Goal: Contribute content: Contribute content

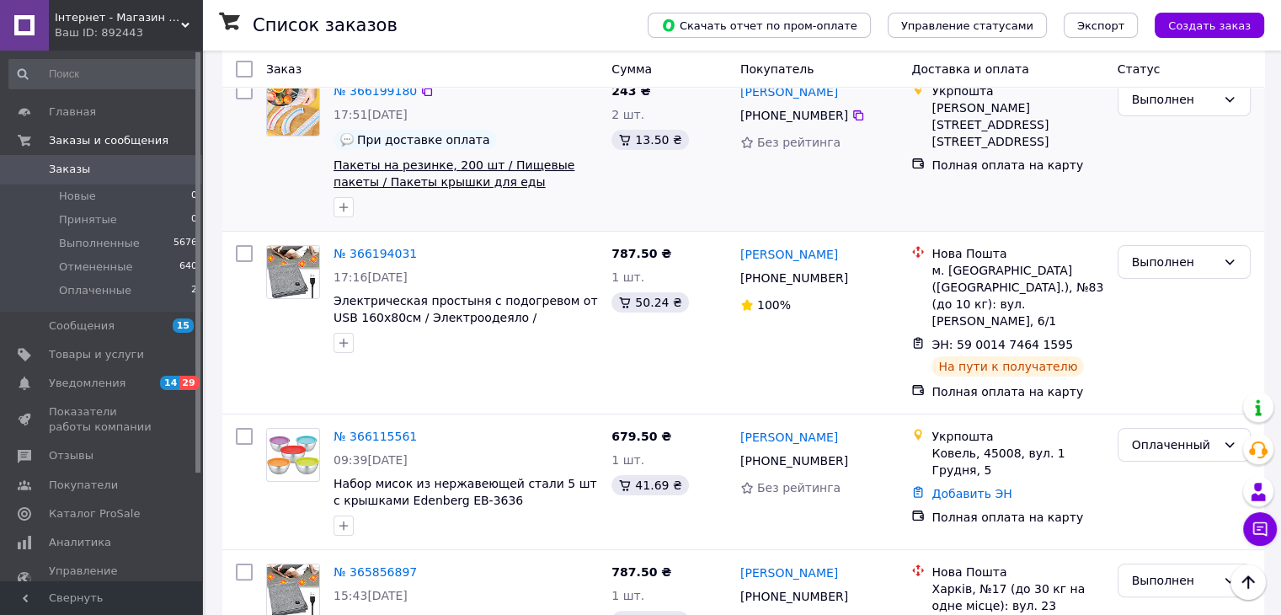
scroll to position [253, 0]
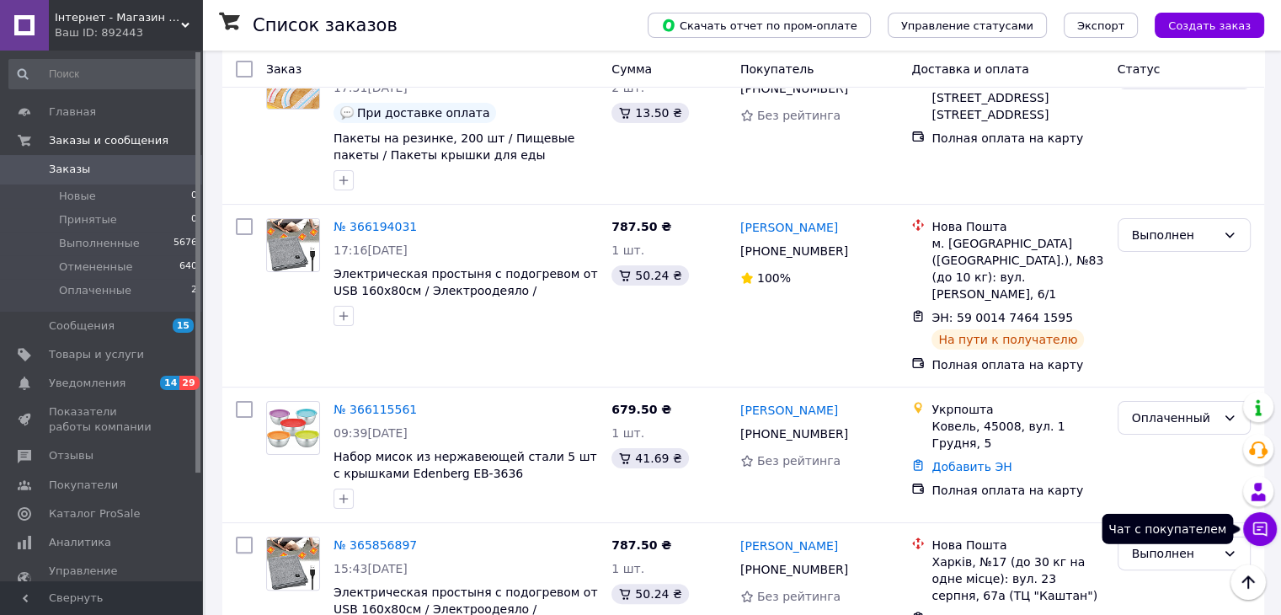
click at [1256, 525] on icon at bounding box center [1259, 528] width 17 height 17
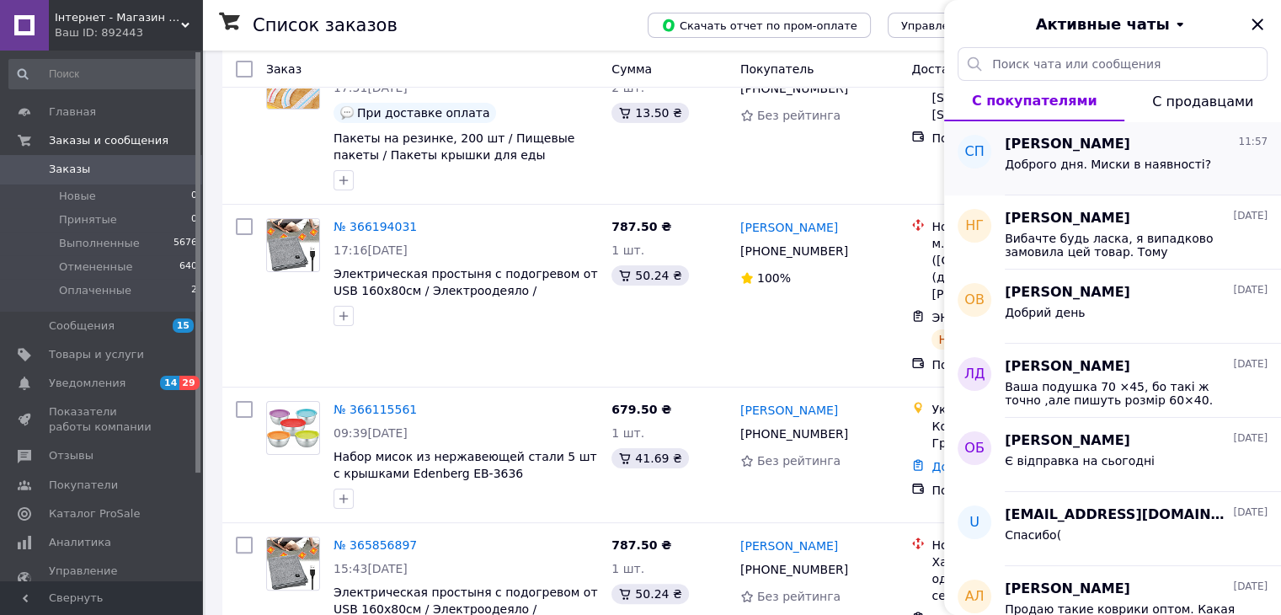
click at [1043, 144] on span "Саша Паштепа" at bounding box center [1067, 144] width 125 height 19
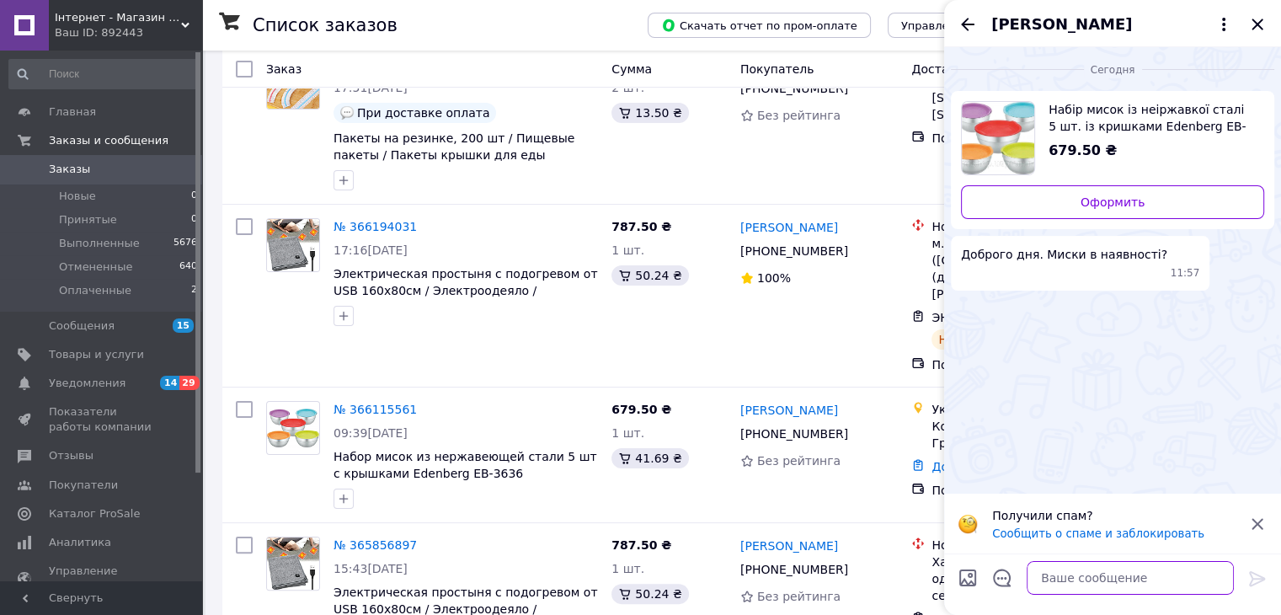
click at [1056, 580] on textarea at bounding box center [1129, 578] width 207 height 34
type textarea "так"
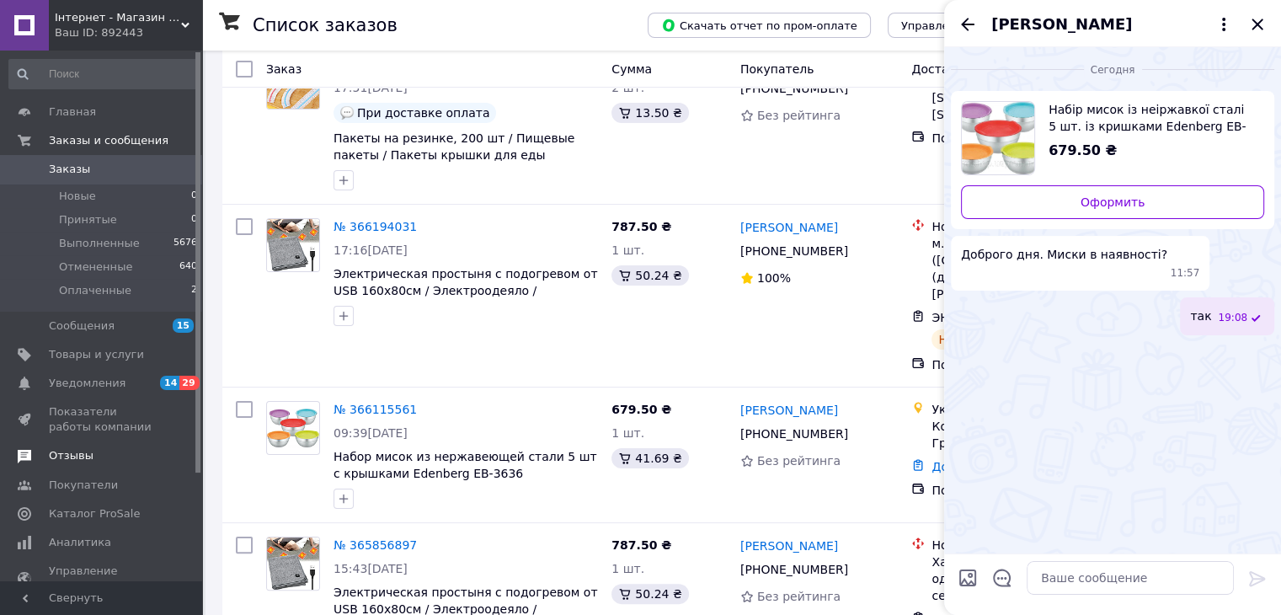
click at [44, 463] on span at bounding box center [24, 455] width 49 height 15
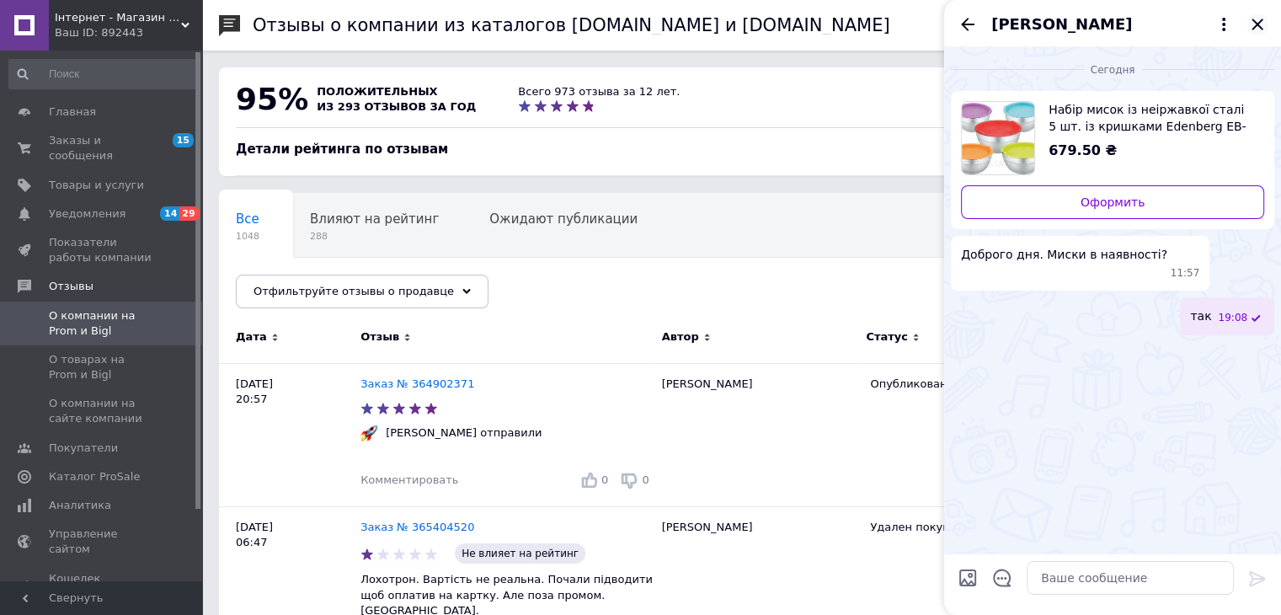
click at [1266, 28] on icon "Закрыть" at bounding box center [1257, 24] width 20 height 20
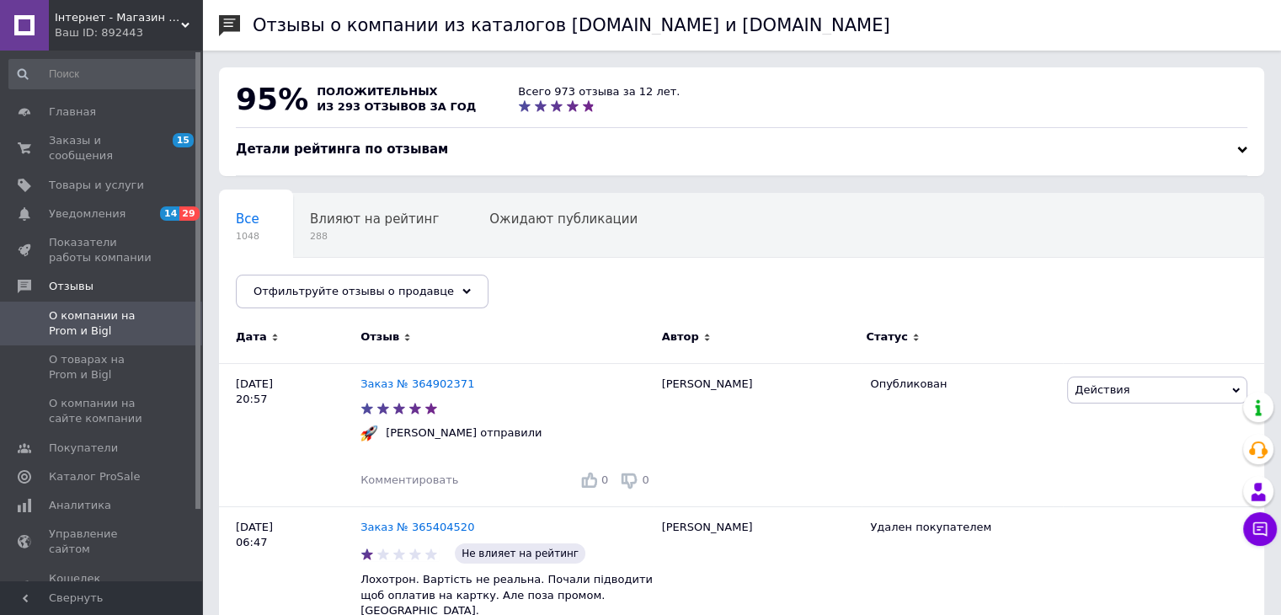
click at [173, 36] on div "Ваш ID: 892443" at bounding box center [128, 32] width 147 height 15
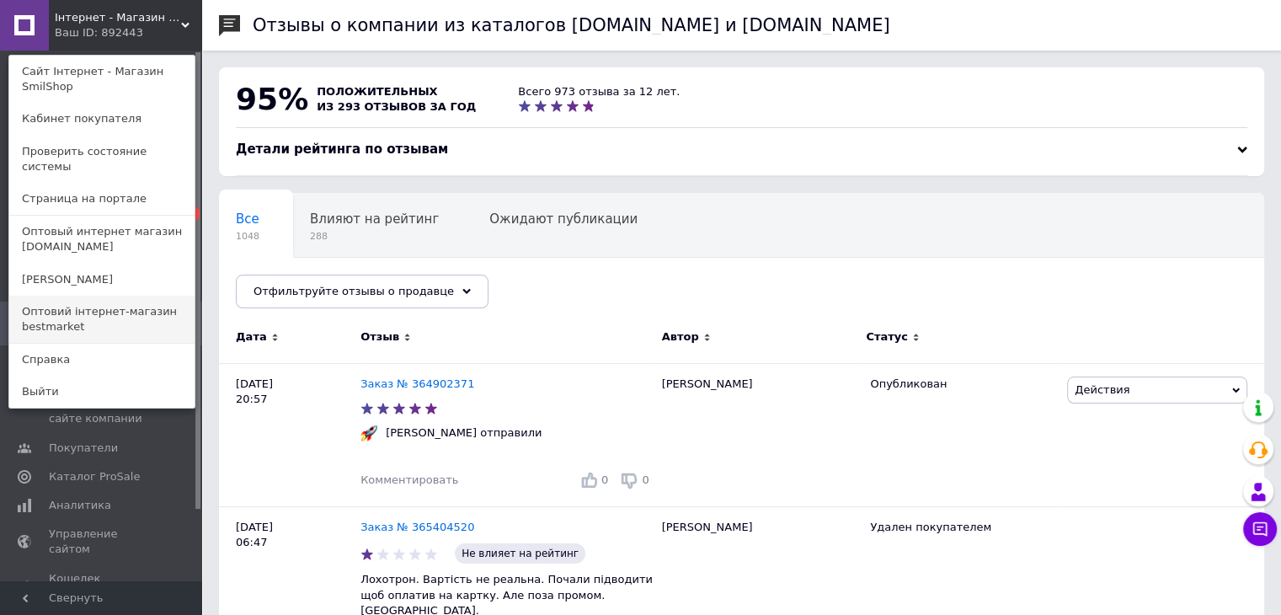
click at [88, 296] on link "Оптовий інтернет-магазин bestmarket" at bounding box center [101, 319] width 185 height 47
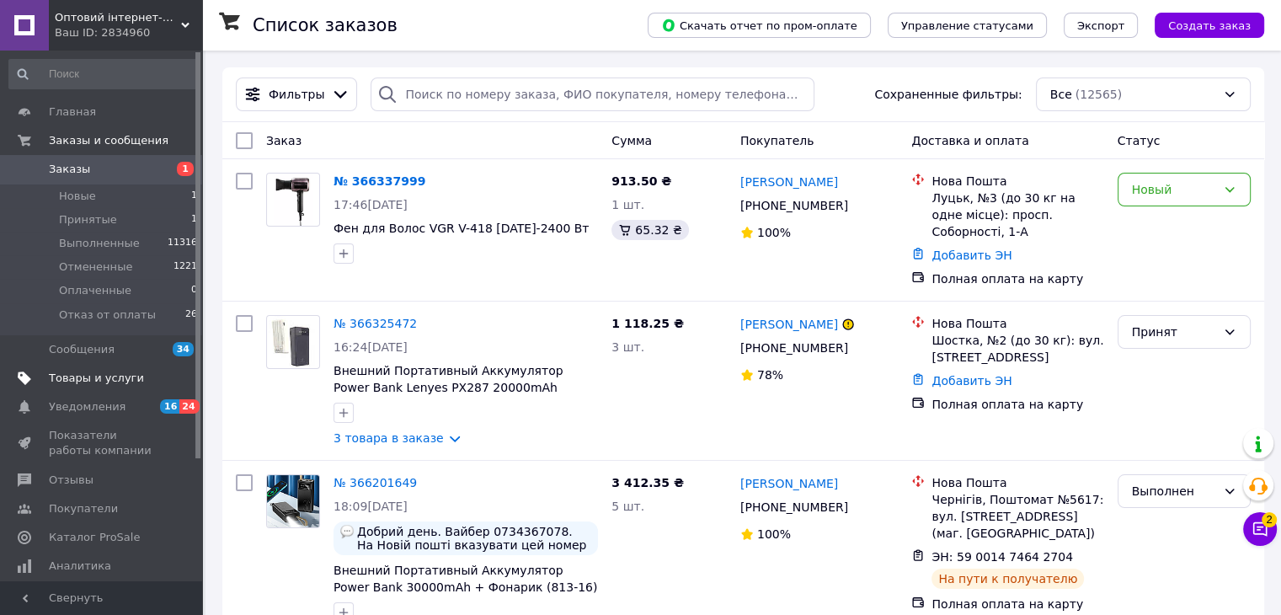
click at [118, 376] on span "Товары и услуги" at bounding box center [96, 378] width 95 height 15
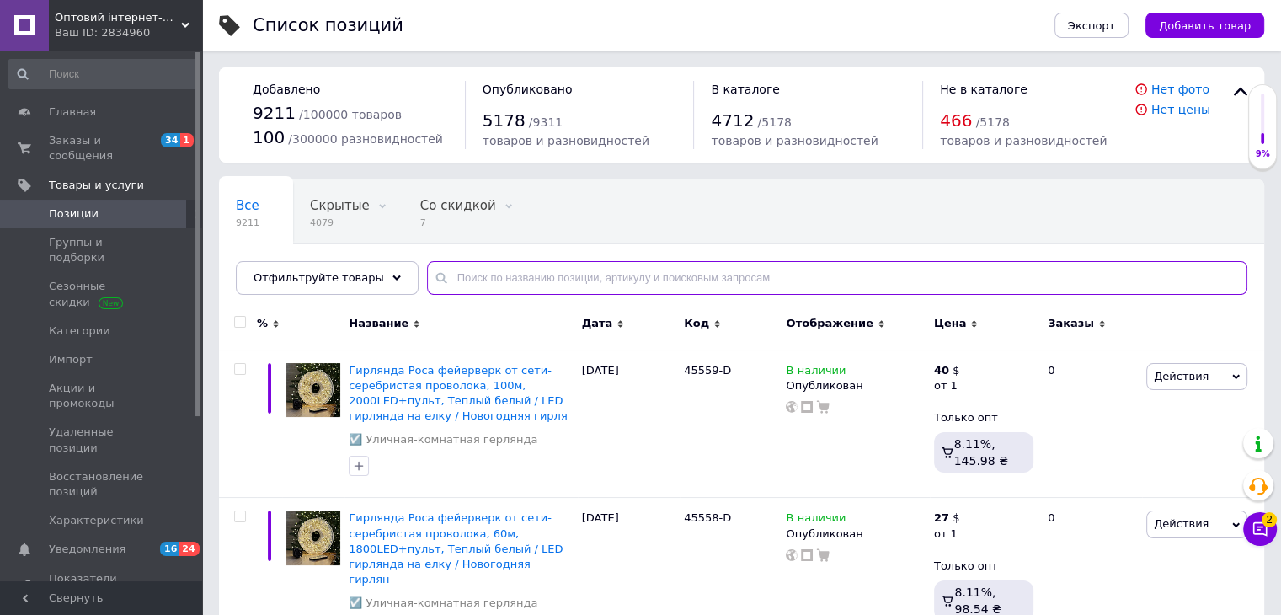
click at [639, 285] on input "text" at bounding box center [837, 278] width 820 height 34
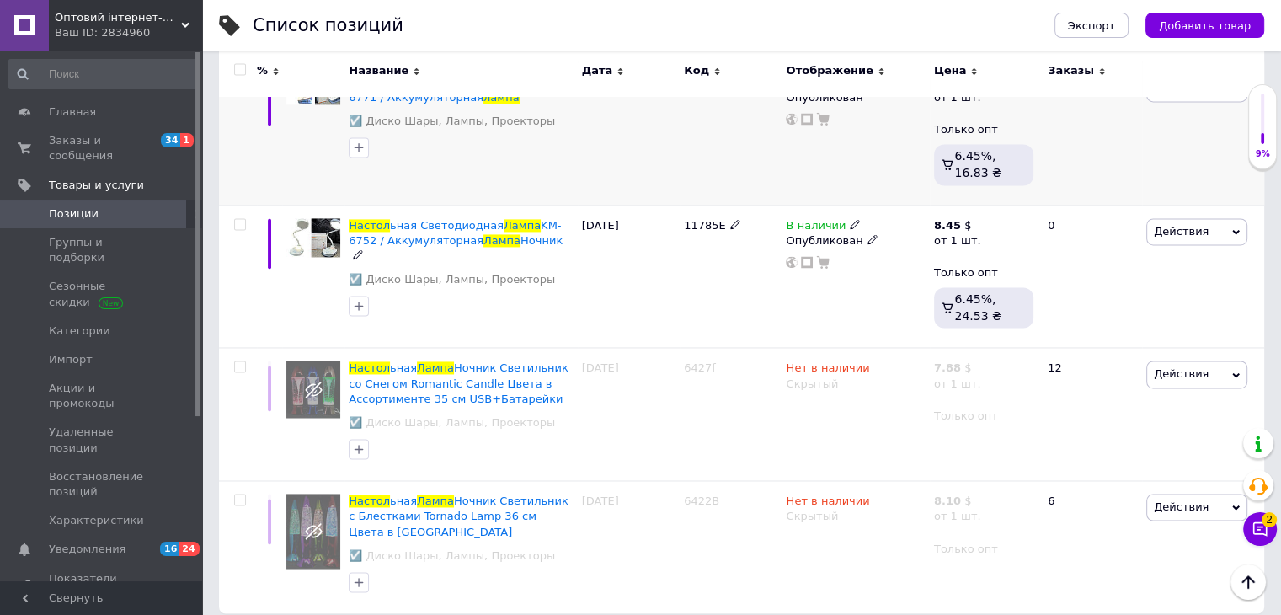
scroll to position [2572, 0]
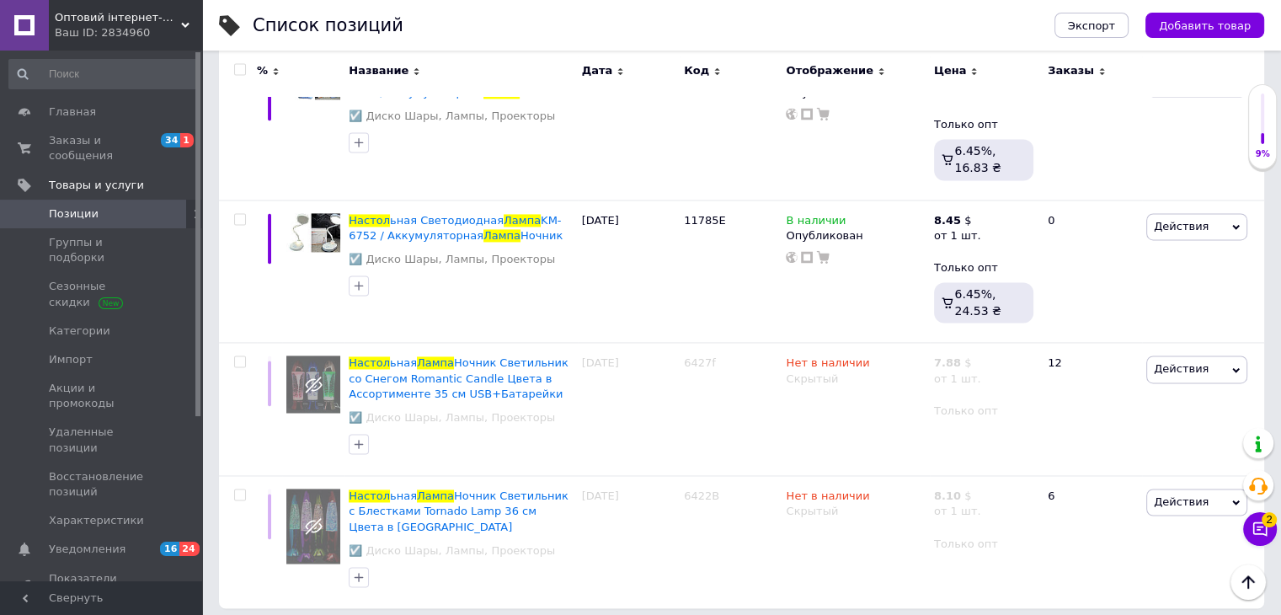
type input "лампа настол"
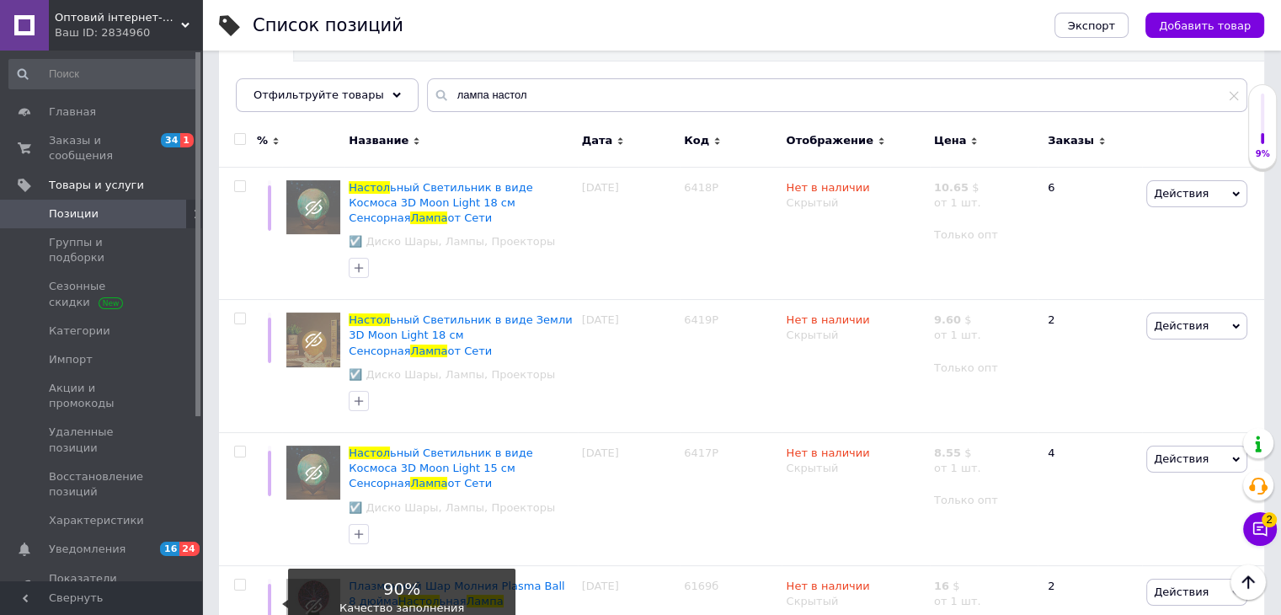
scroll to position [435, 0]
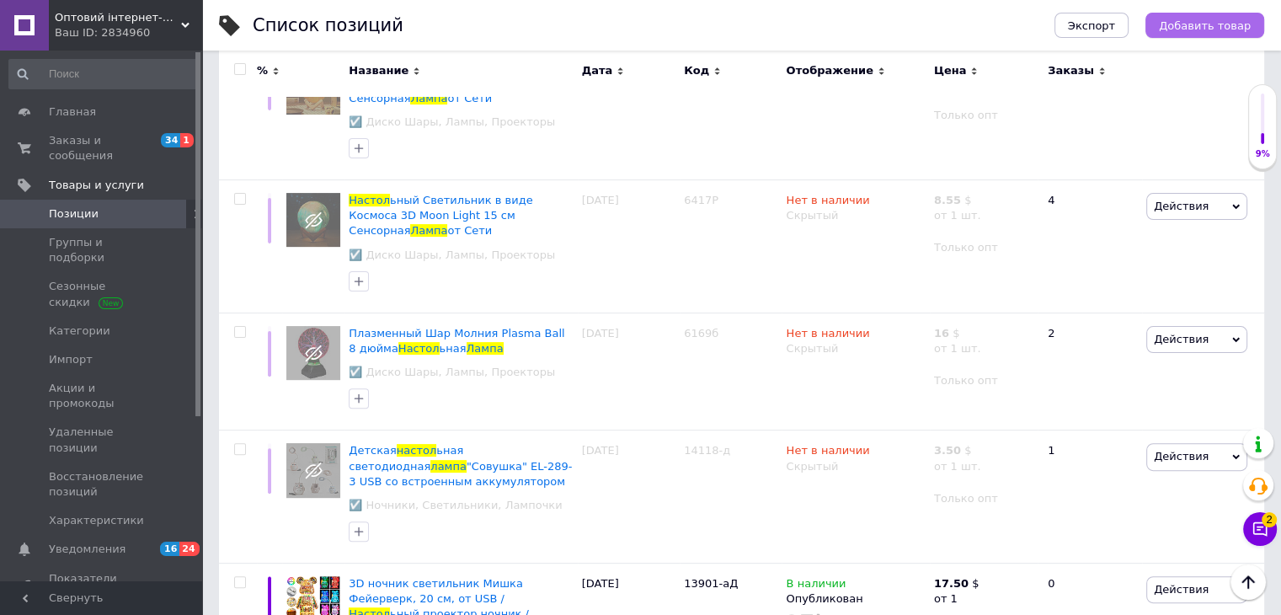
click at [1182, 35] on button "Добавить товар" at bounding box center [1204, 25] width 119 height 25
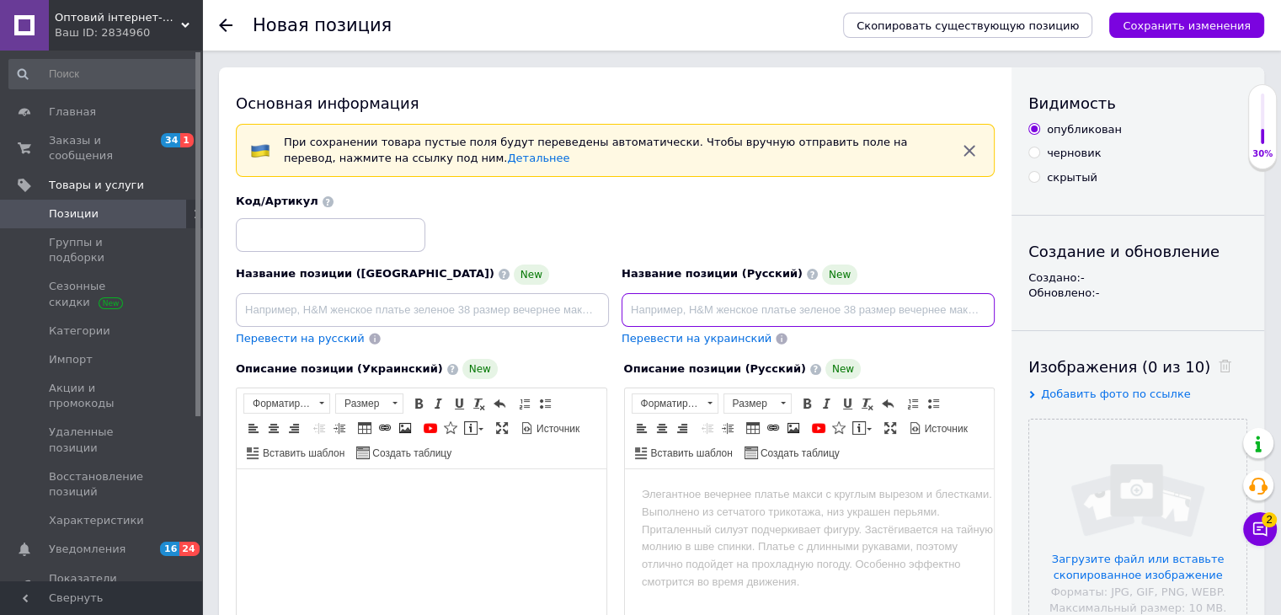
click at [737, 294] on input at bounding box center [807, 310] width 373 height 34
paste input "Налобный фонарь аккумуляторный с датчиком движения и USB, CB-689-3 / Силиконовы…"
drag, startPoint x: 862, startPoint y: 304, endPoint x: 1021, endPoint y: 334, distance: 161.2
click at [1021, 334] on div "Основная информация При сохранении товара пустые поля будут переведены автомати…" at bounding box center [741, 577] width 1045 height 1021
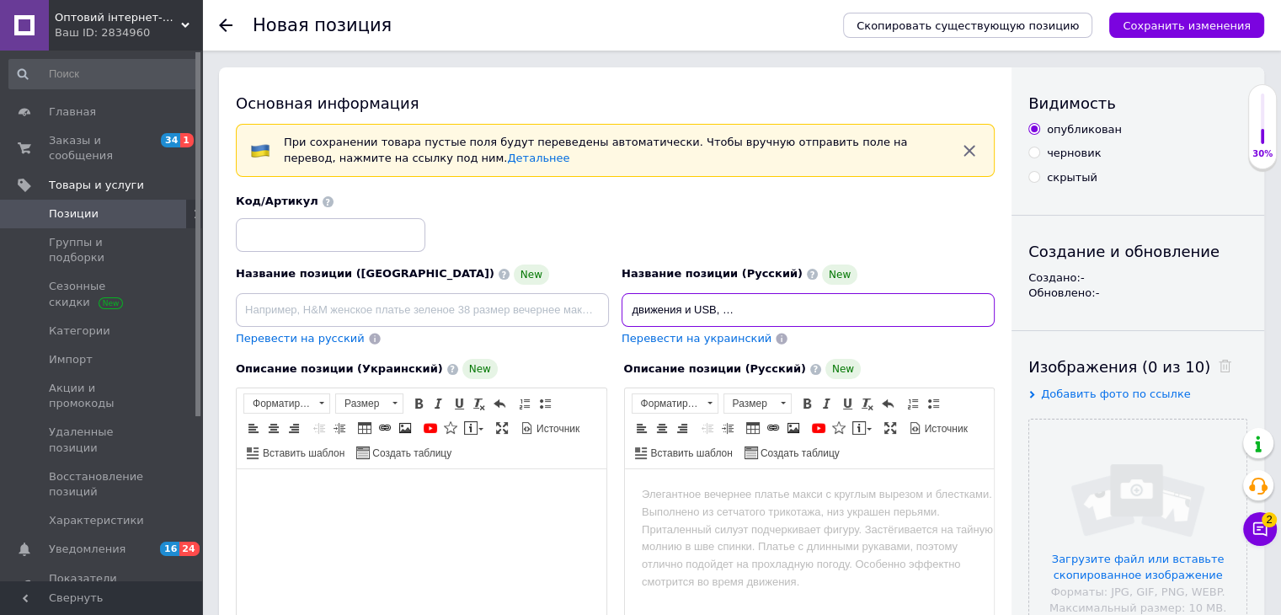
scroll to position [0, 245]
type input "Налобный фонарь аккумуляторный с датчиком движения и USB, CB-689-3 / Силиконовы…"
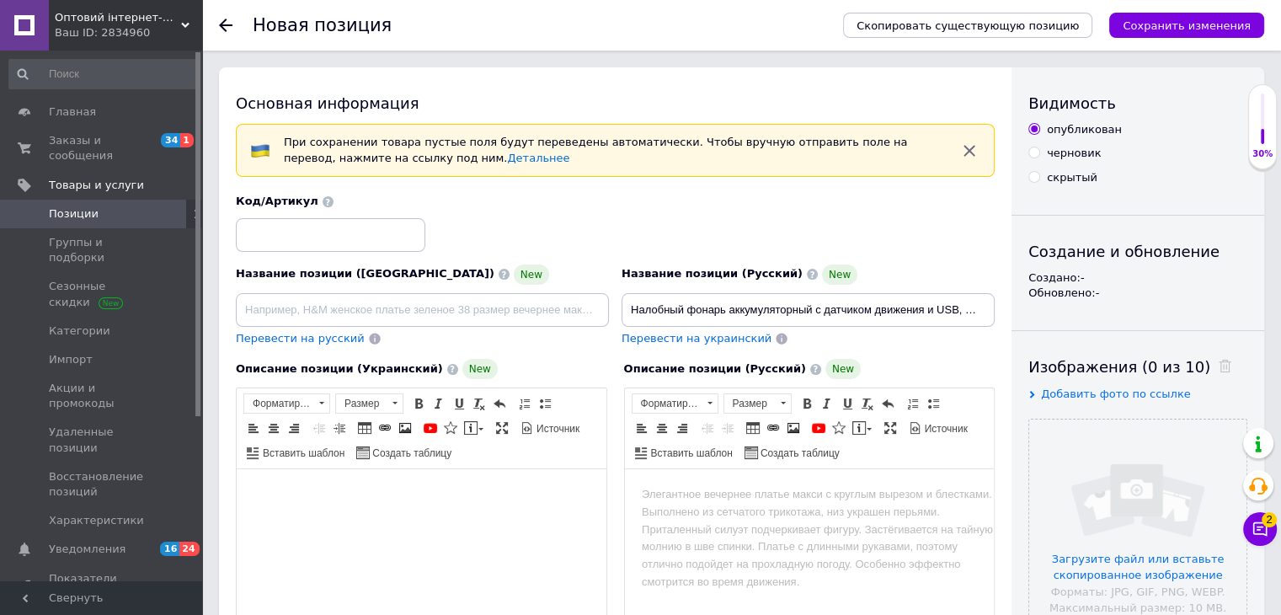
click at [690, 520] on html at bounding box center [809, 494] width 370 height 51
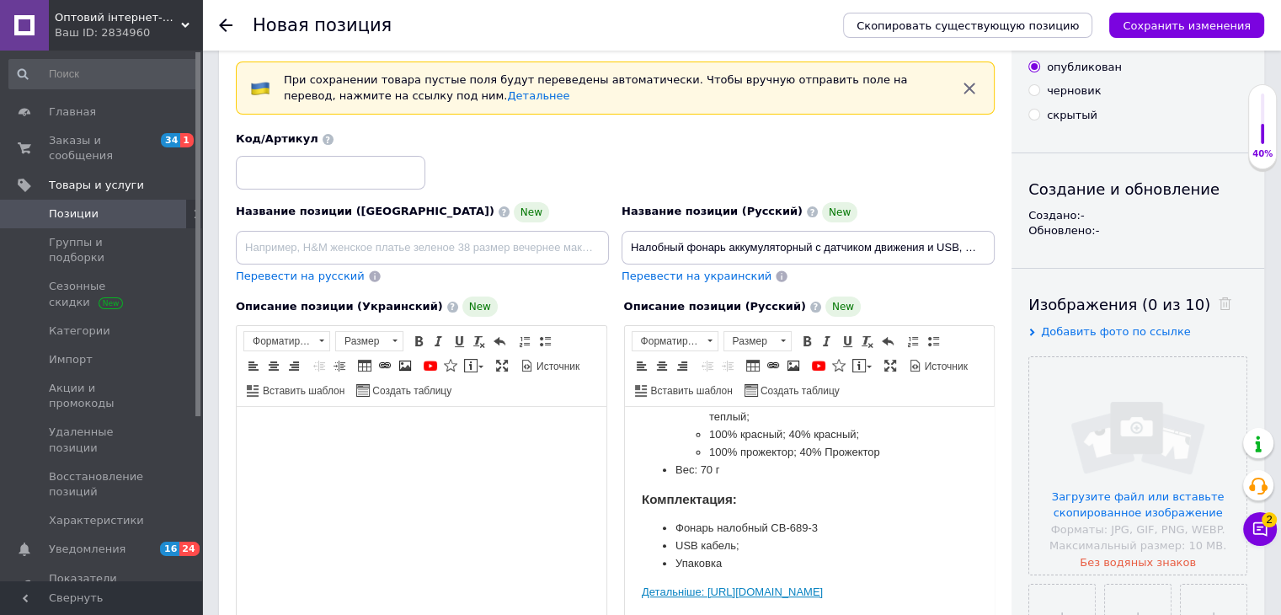
scroll to position [1335, 0]
drag, startPoint x: 632, startPoint y: 557, endPoint x: 804, endPoint y: 594, distance: 175.9
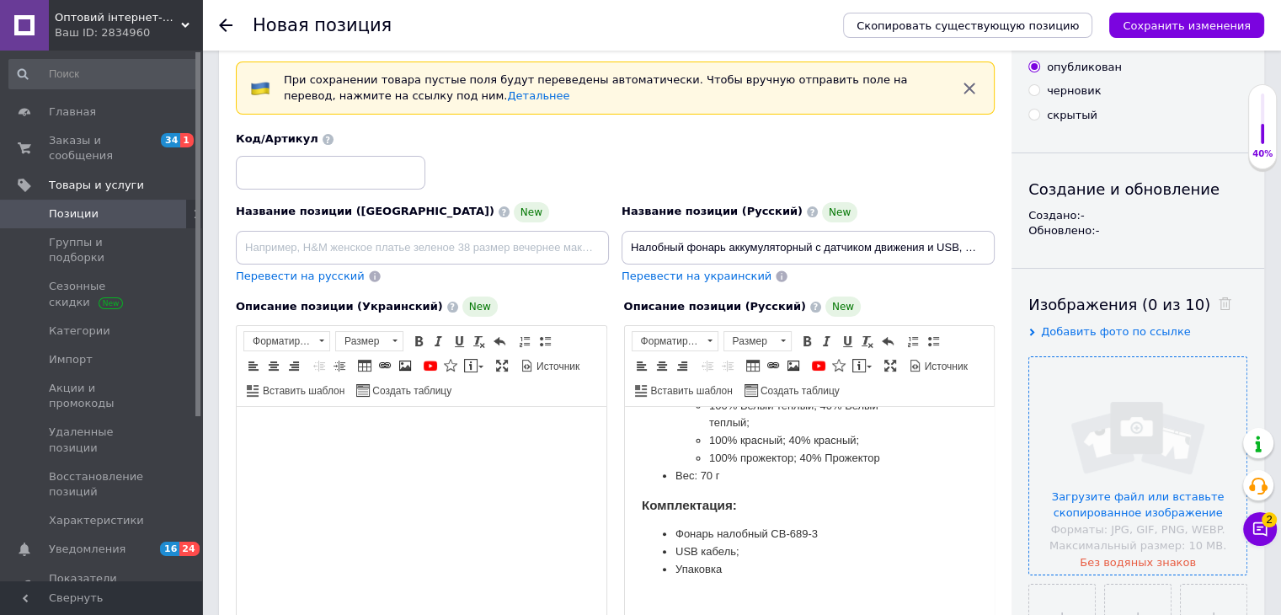
click at [1044, 428] on input "file" at bounding box center [1137, 465] width 217 height 217
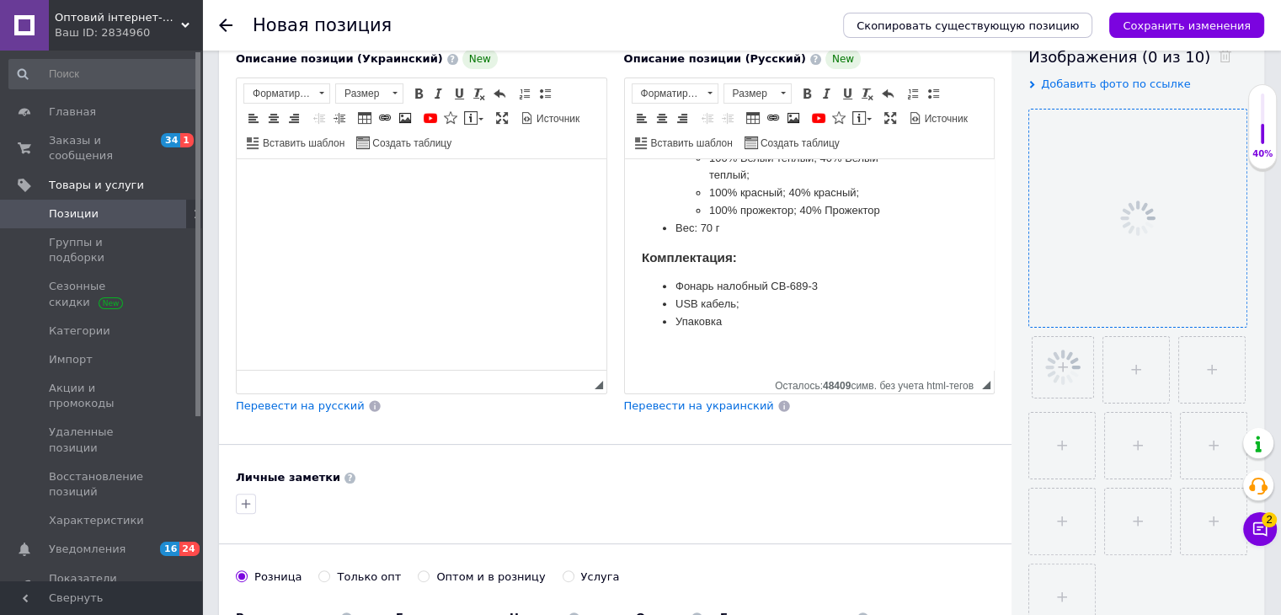
scroll to position [315, 0]
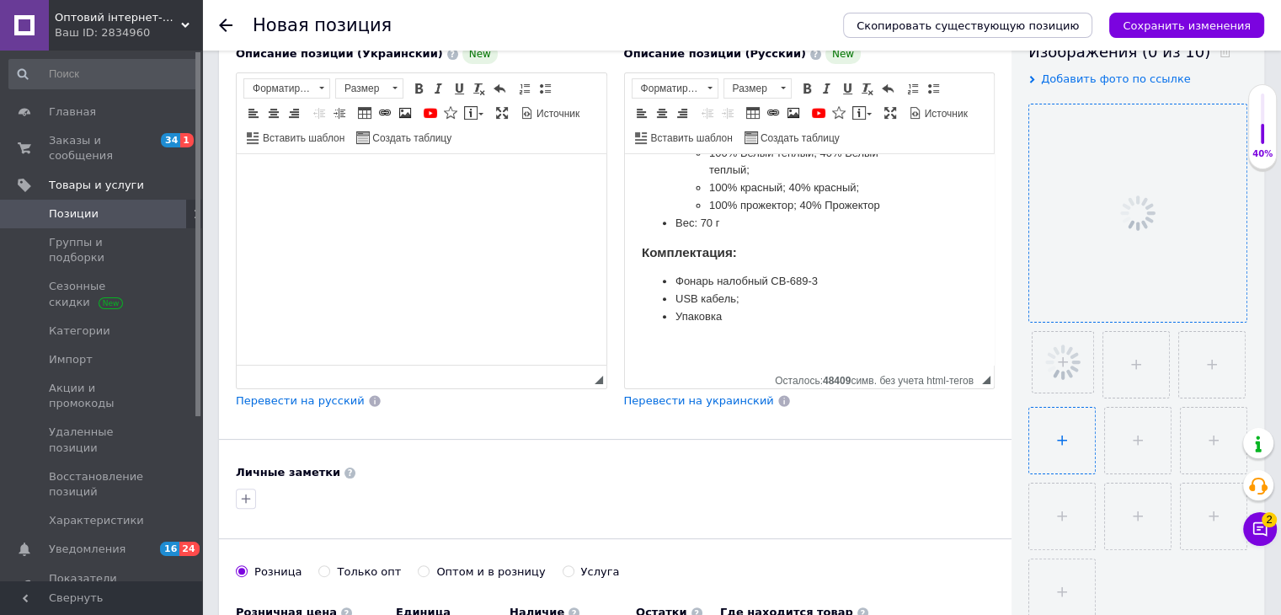
click at [1034, 413] on input "file" at bounding box center [1062, 441] width 66 height 66
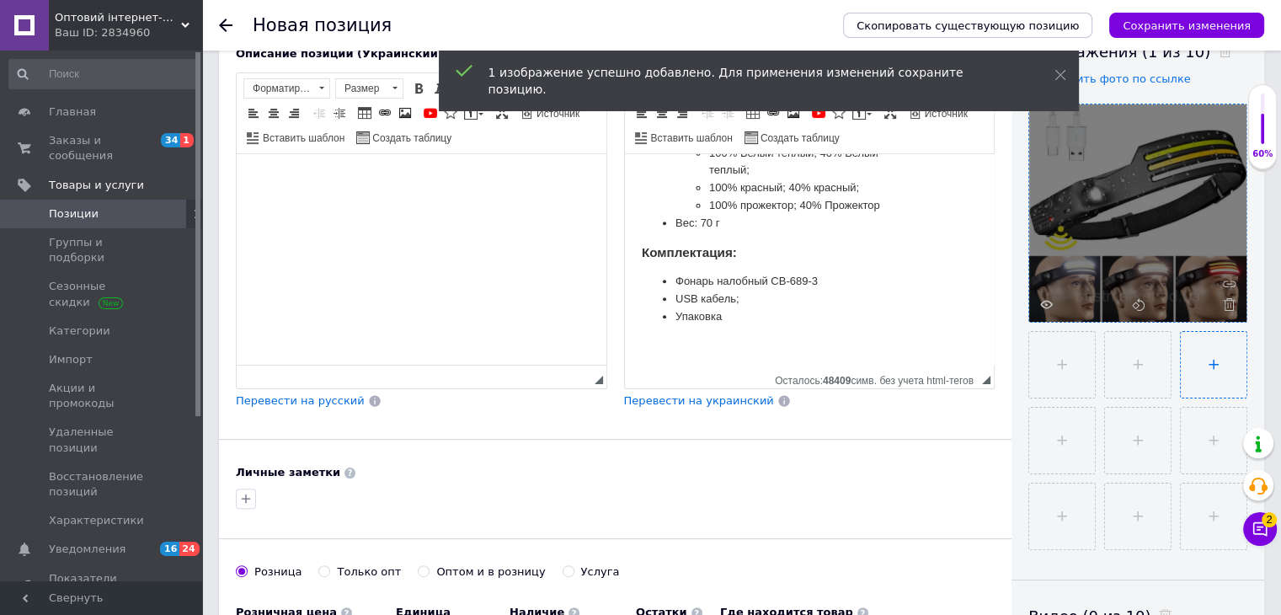
type input "C:\fakepath\Новый рисунок (7).png"
click at [1044, 429] on input "file" at bounding box center [1062, 441] width 66 height 66
type input "C:\fakepath\Новый рисунок (6).png"
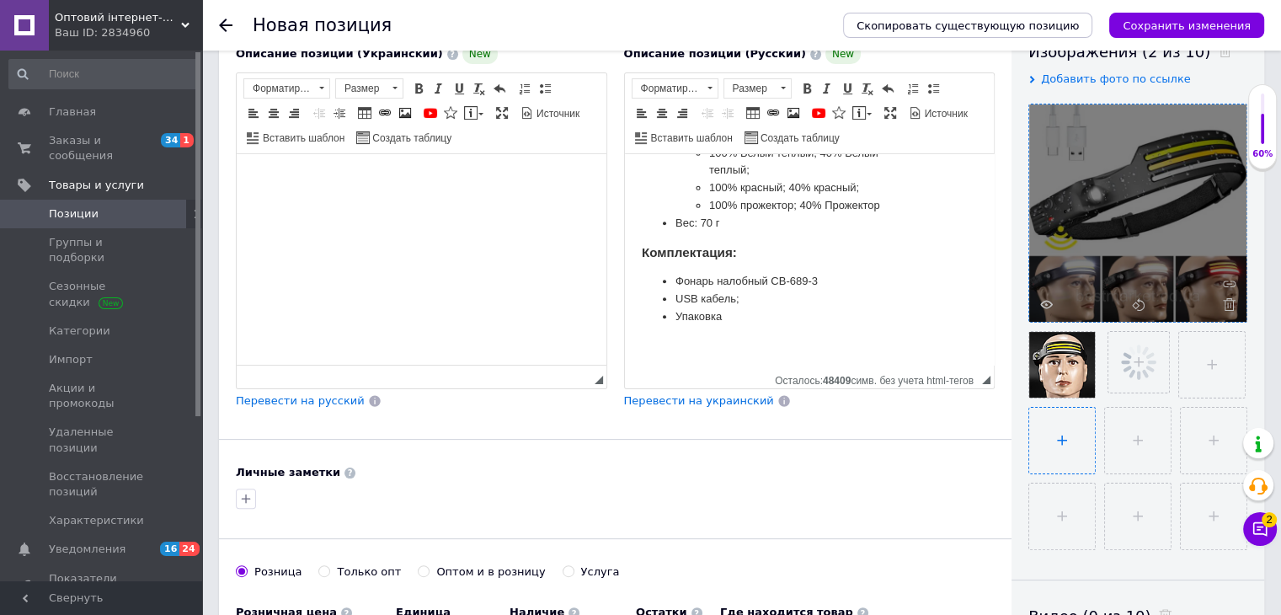
click at [1062, 449] on input "file" at bounding box center [1062, 441] width 66 height 66
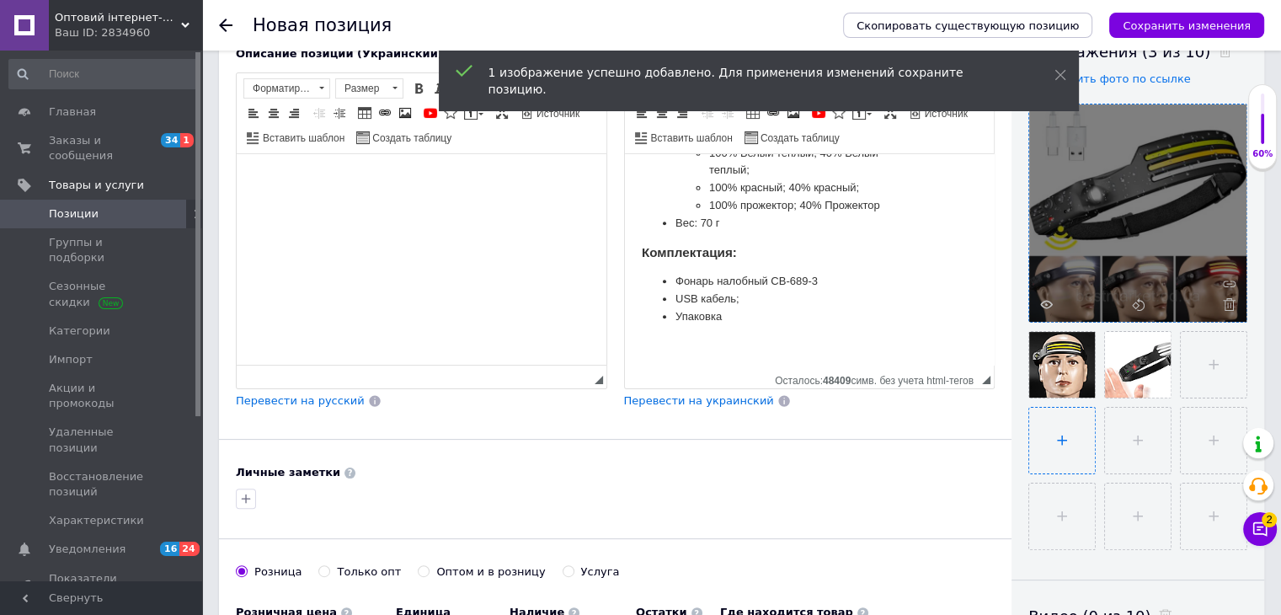
type input "C:\fakepath\Новый рисунок (1).png"
click at [1045, 503] on input "file" at bounding box center [1062, 516] width 66 height 66
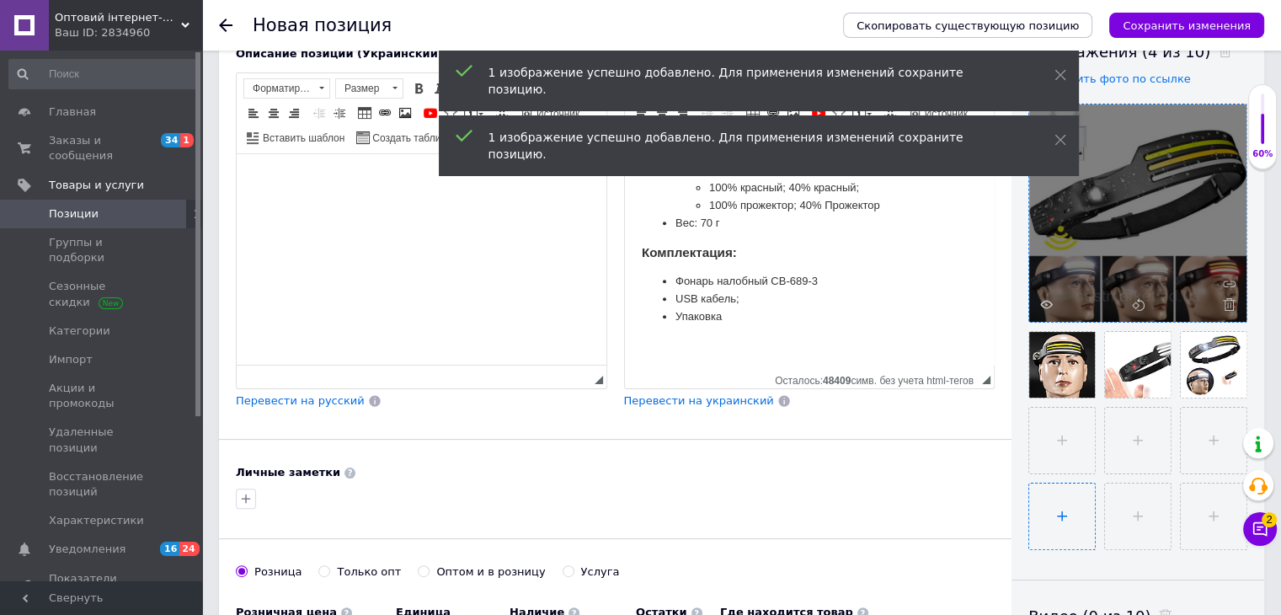
type input "C:\fakepath\Новый рисунок (2).png"
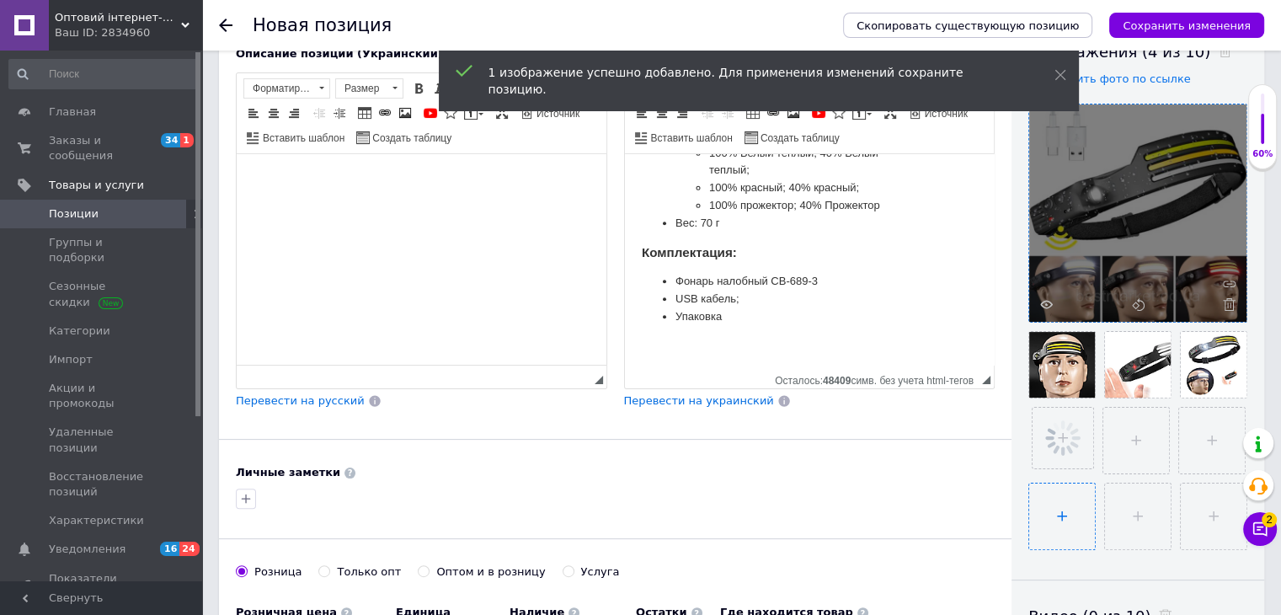
click at [1037, 499] on input "file" at bounding box center [1062, 516] width 66 height 66
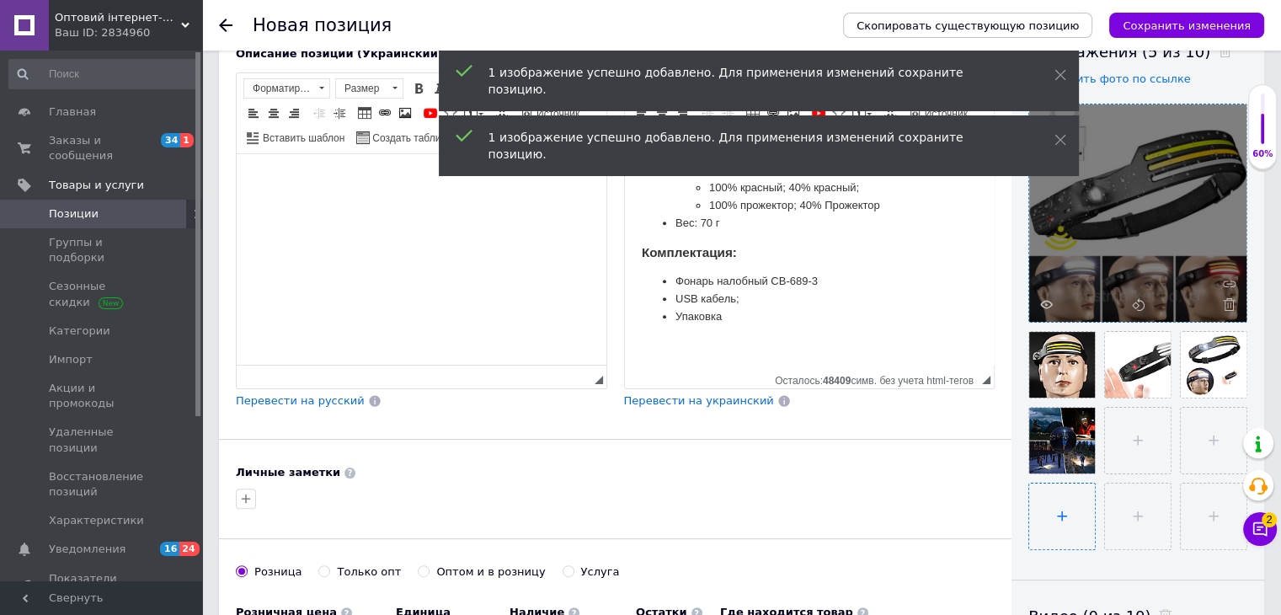
type input "C:\fakepath\Новый рисунок (3).png"
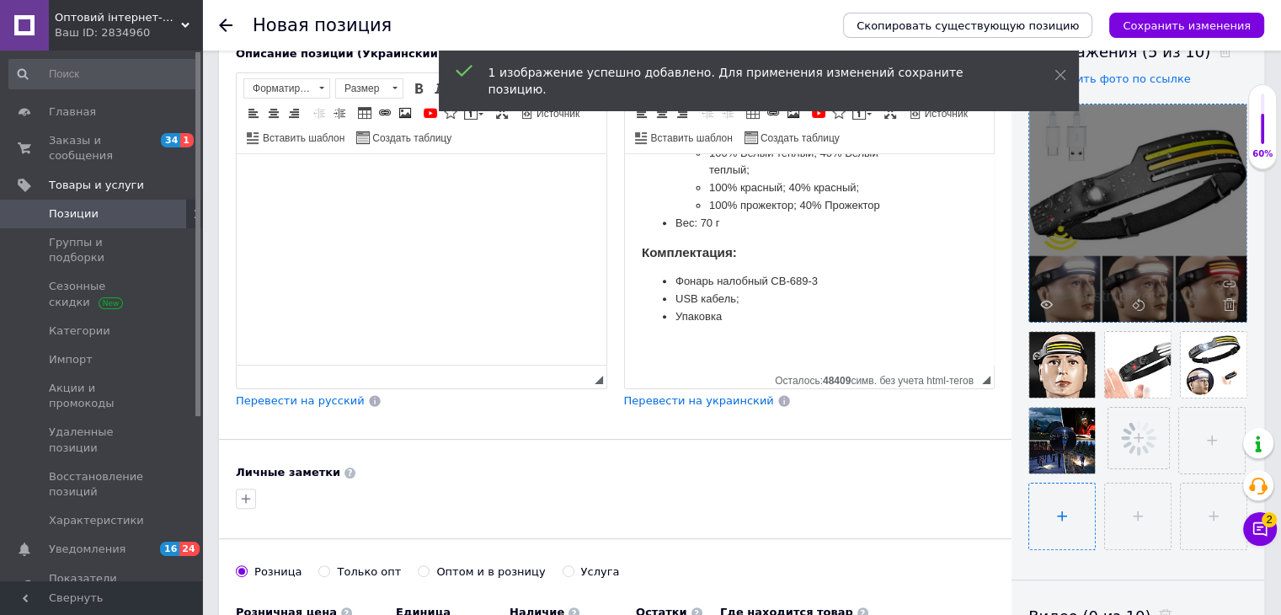
click at [1057, 494] on input "file" at bounding box center [1062, 516] width 66 height 66
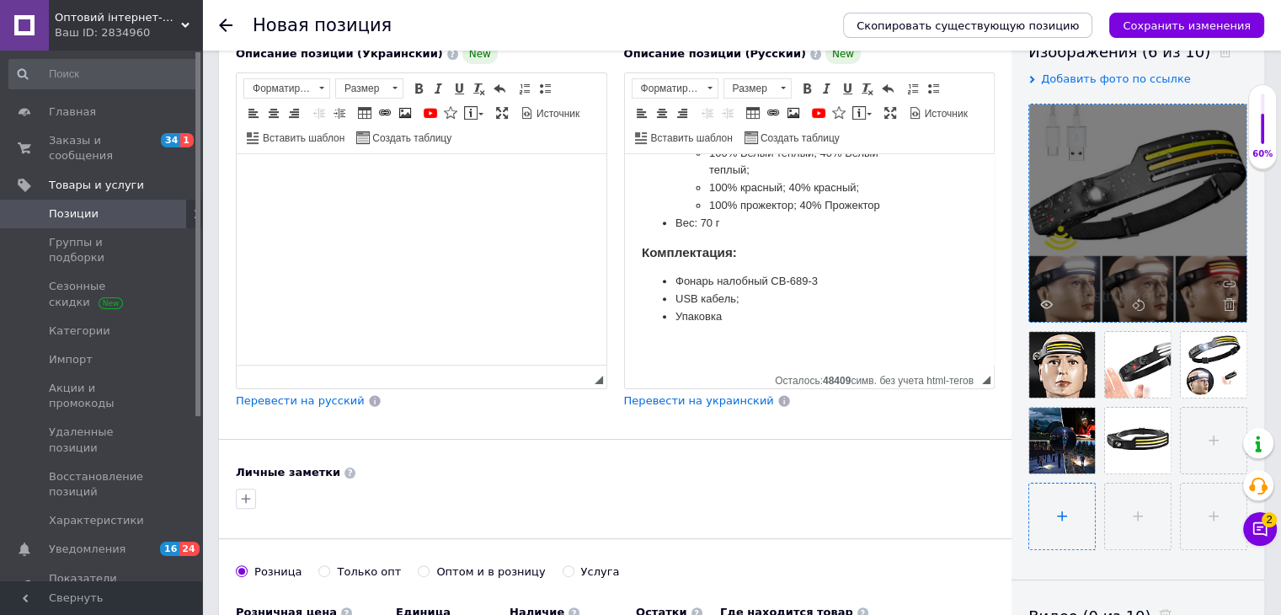
type input "C:\fakepath\Новый рисунок (4).png"
click at [1112, 494] on input "file" at bounding box center [1138, 516] width 66 height 66
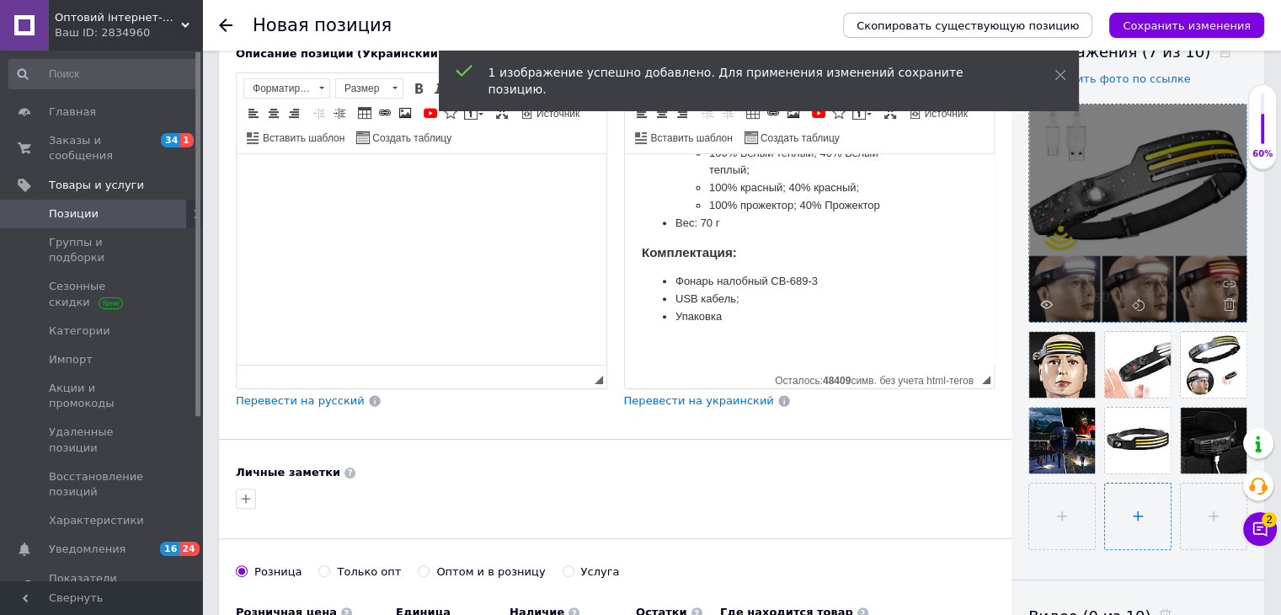
type input "C:\fakepath\Новый рисунок (5).png"
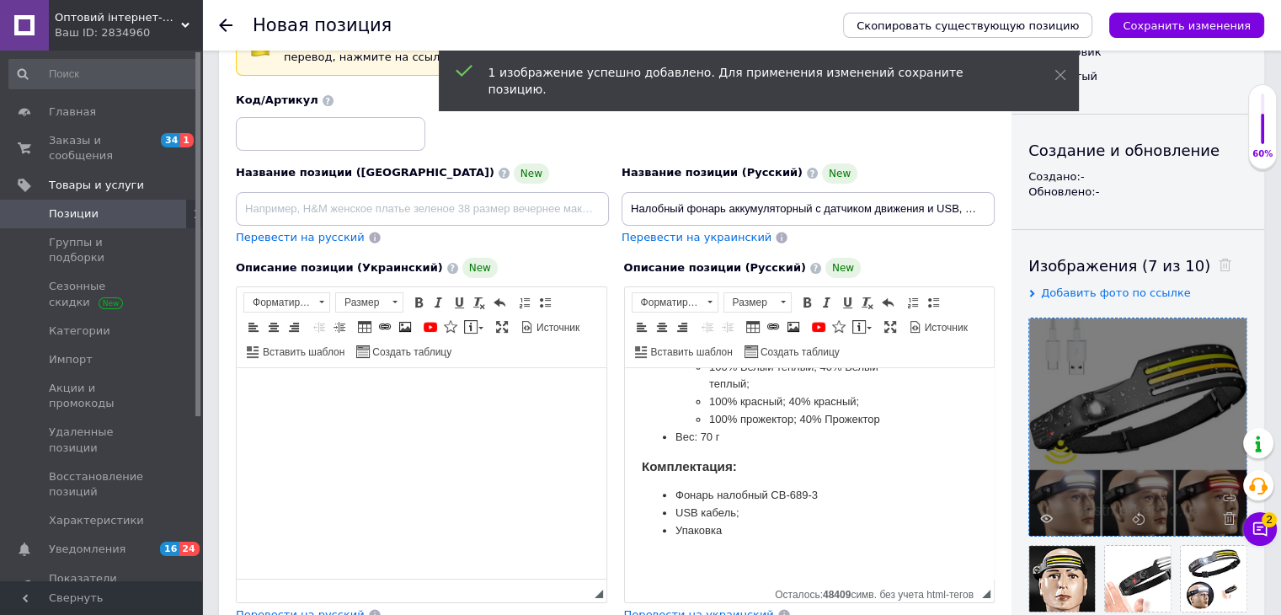
scroll to position [62, 0]
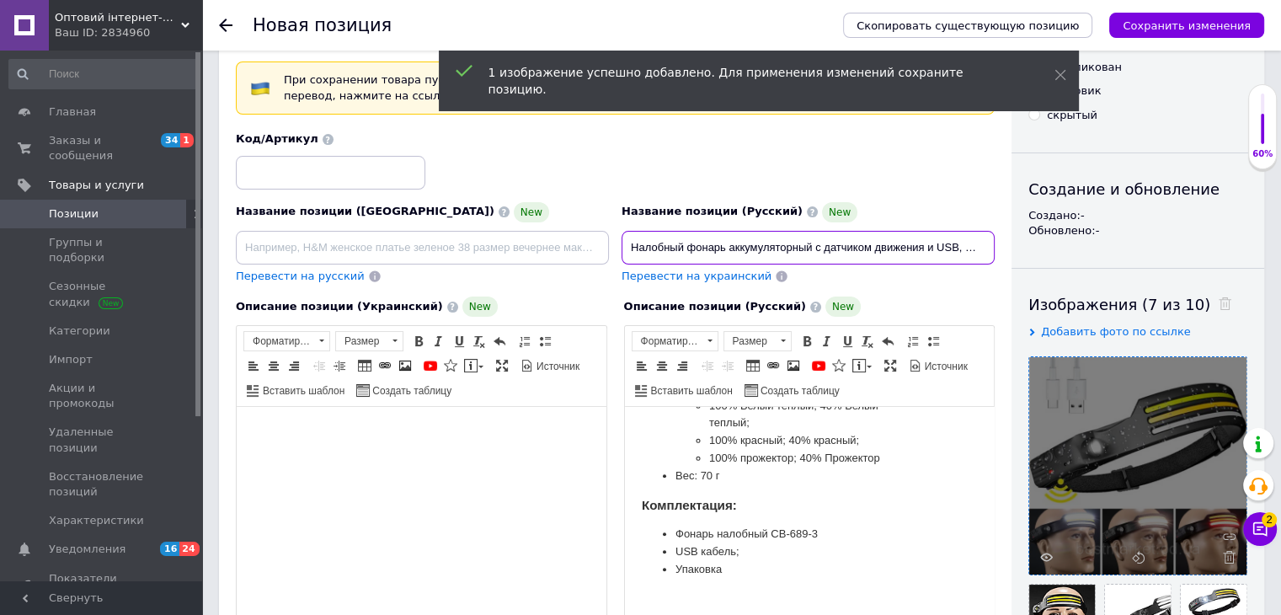
click at [660, 245] on input "Налобный фонарь аккумуляторный с датчиком движения и USB, CB-689-3 / Силиконовы…" at bounding box center [807, 248] width 373 height 34
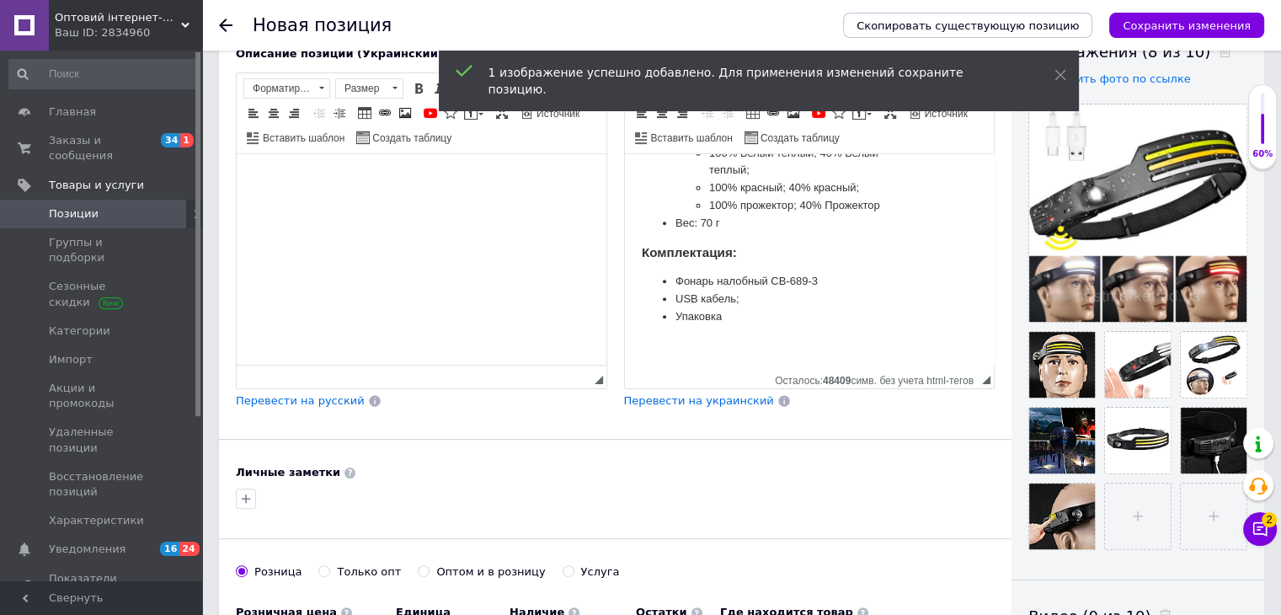
click at [322, 565] on input "Только опт" at bounding box center [323, 570] width 11 height 11
radio input "true"
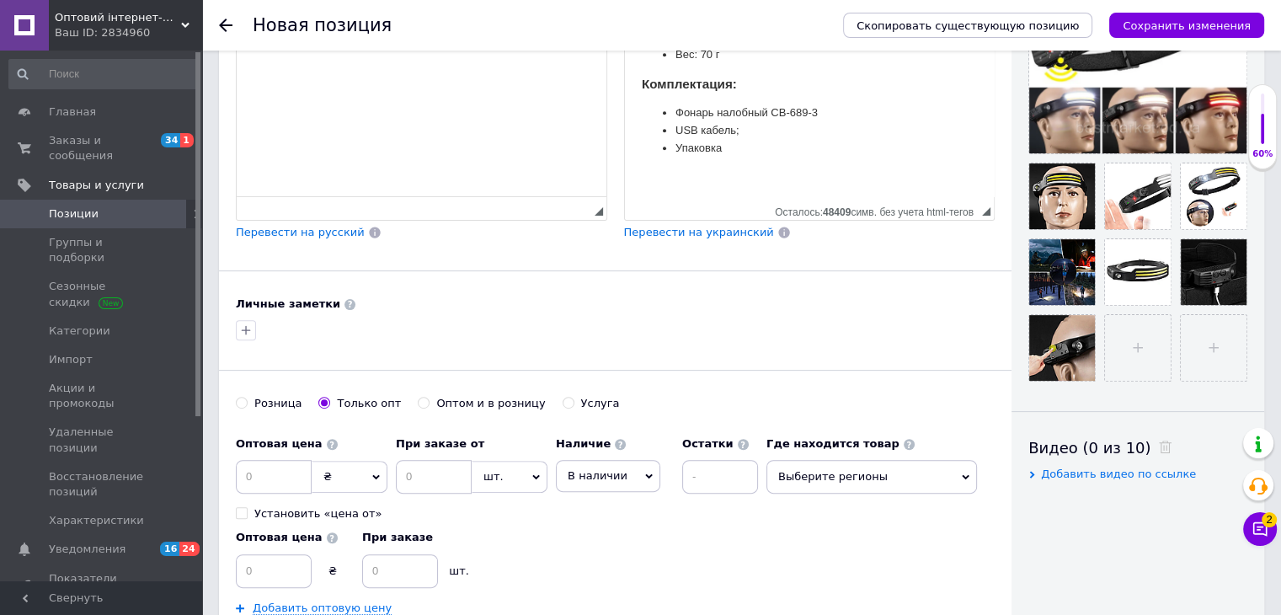
click at [797, 482] on span "Выберите регионы" at bounding box center [871, 477] width 211 height 34
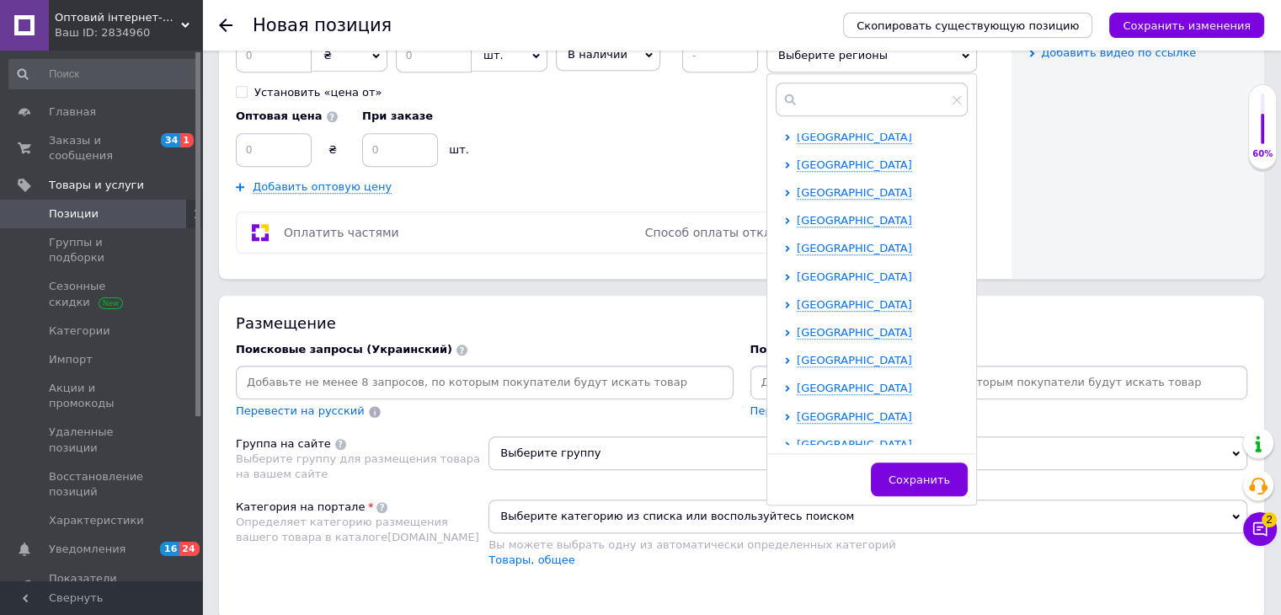
scroll to position [168, 0]
click at [818, 323] on ul "[GEOGRAPHIC_DATA] [GEOGRAPHIC_DATA] [GEOGRAPHIC_DATA] [GEOGRAPHIC_DATA] [GEOGRA…" at bounding box center [875, 302] width 183 height 674
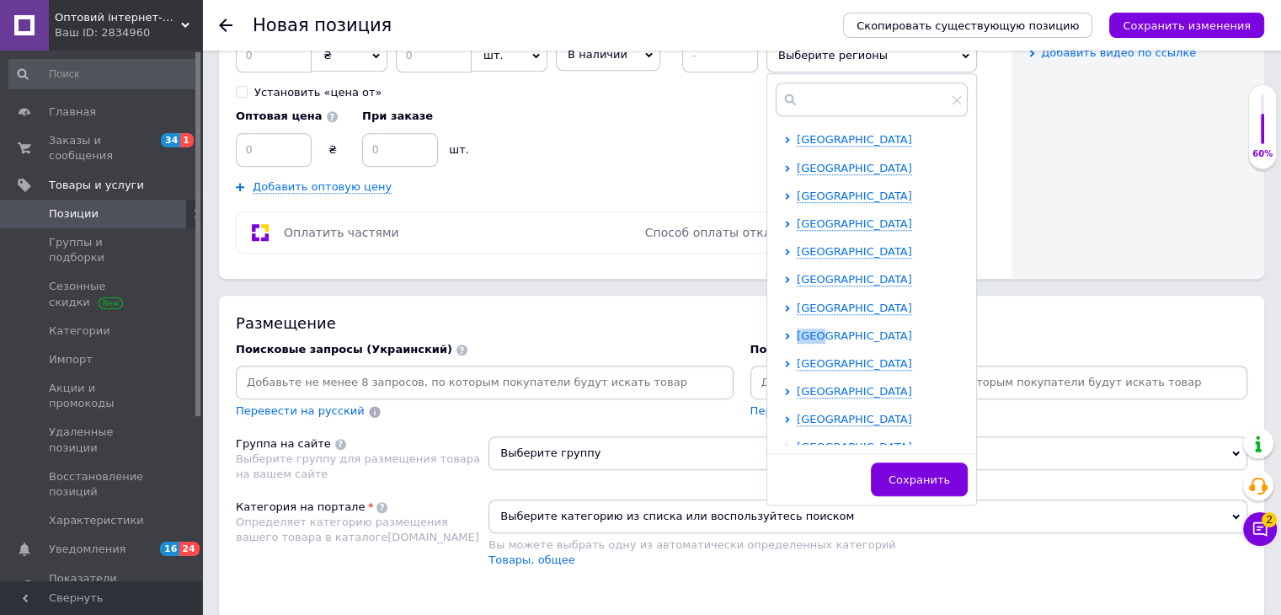
click at [818, 329] on span "[GEOGRAPHIC_DATA]" at bounding box center [854, 335] width 115 height 13
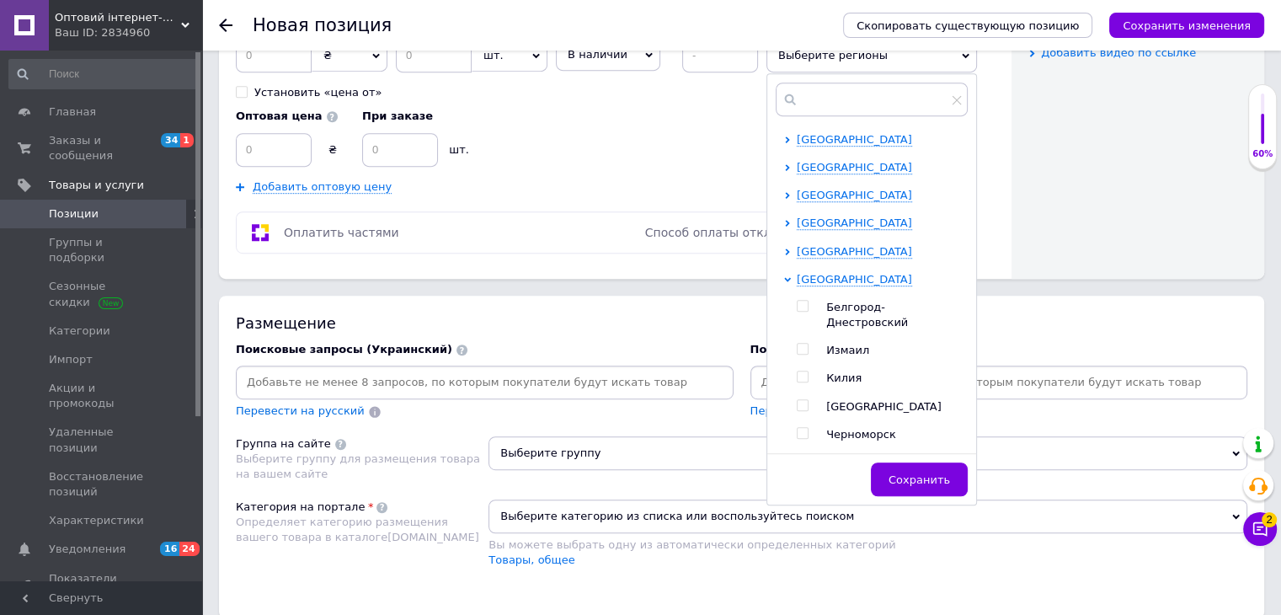
scroll to position [253, 0]
click at [803, 372] on input "checkbox" at bounding box center [802, 377] width 11 height 11
checkbox input "true"
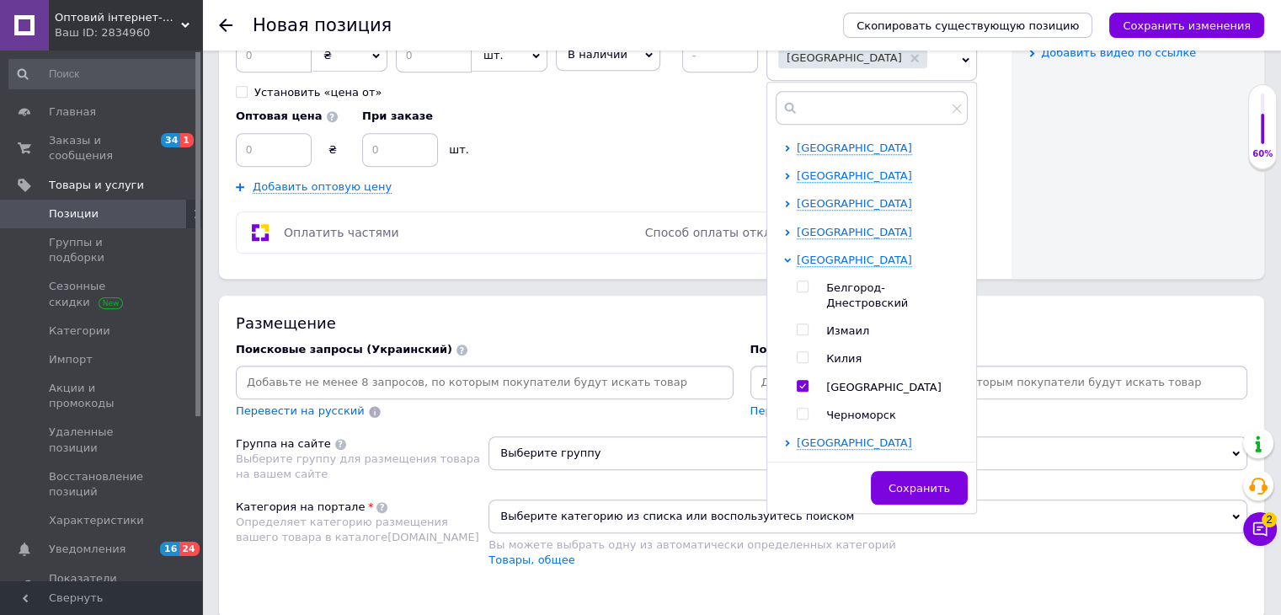
click at [1049, 381] on input at bounding box center [999, 382] width 491 height 25
